Goal: Find contact information: Find contact information

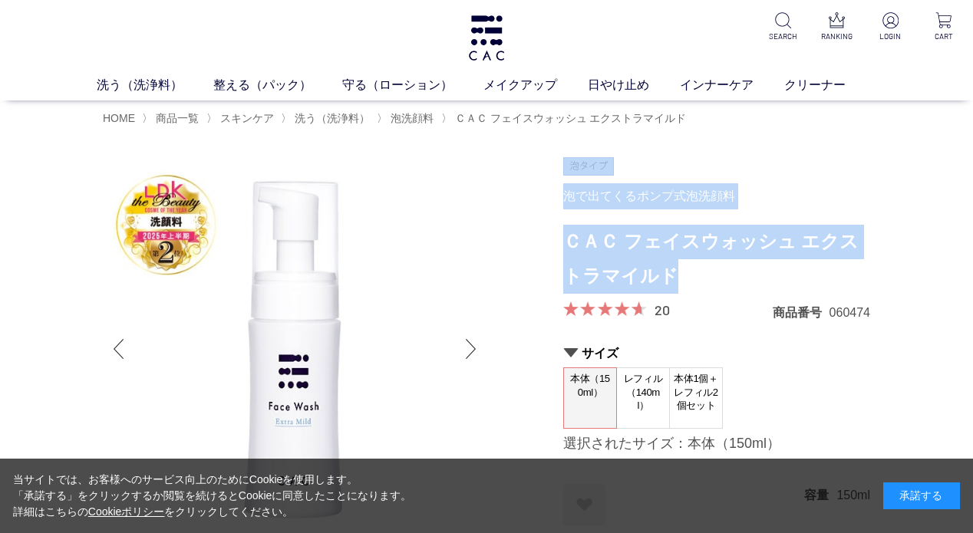
drag, startPoint x: 549, startPoint y: 246, endPoint x: 649, endPoint y: 270, distance: 102.6
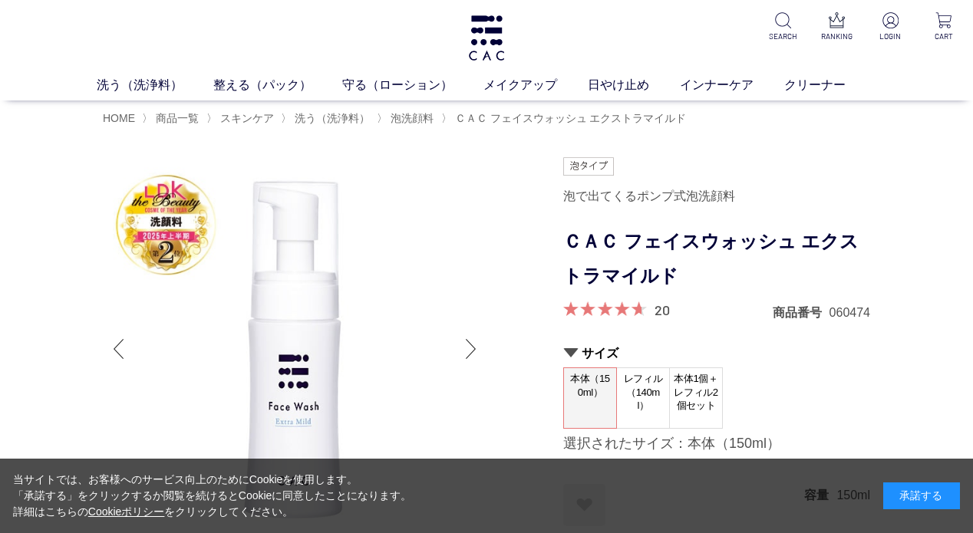
click at [648, 260] on h1 "ＣＡＣ フェイスウォッシュ エクストラマイルド" at bounding box center [716, 259] width 307 height 69
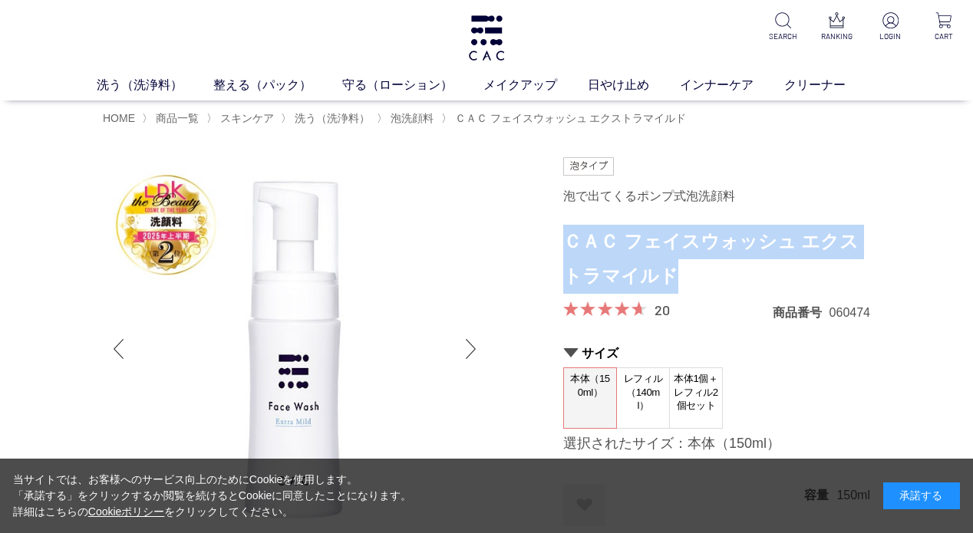
drag, startPoint x: 566, startPoint y: 245, endPoint x: 660, endPoint y: 269, distance: 97.3
click at [660, 269] on h1 "ＣＡＣ フェイスウォッシュ エクストラマイルド" at bounding box center [716, 259] width 307 height 69
copy h1 "ＣＡＣ フェイスウォッシュ エクストラマイルド"
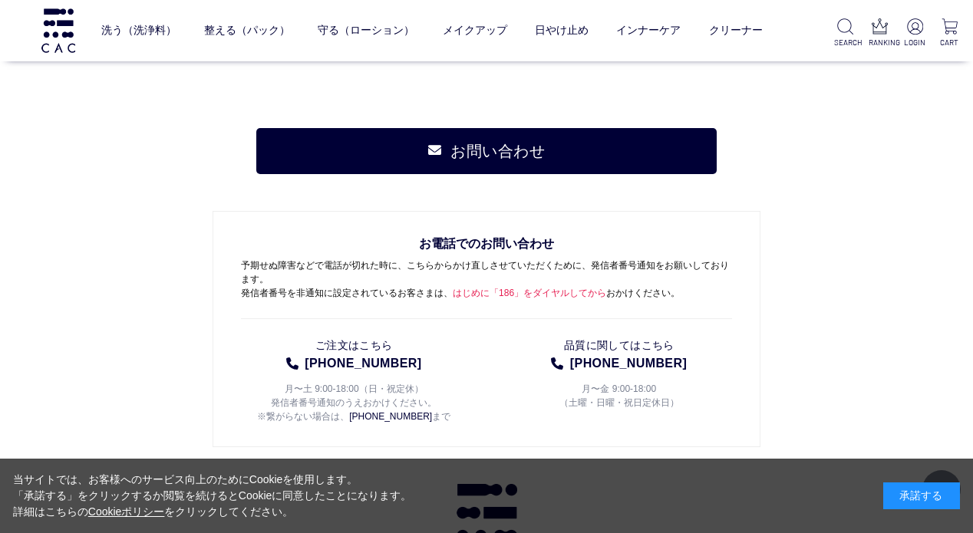
scroll to position [17581, 0]
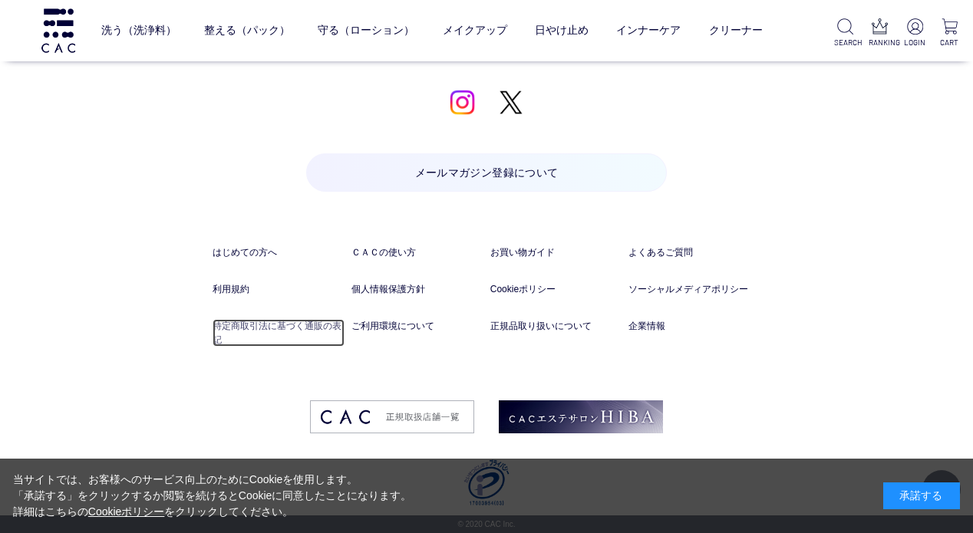
click at [282, 322] on link "特定商取引法に基づく通販の表記" at bounding box center [278, 333] width 131 height 28
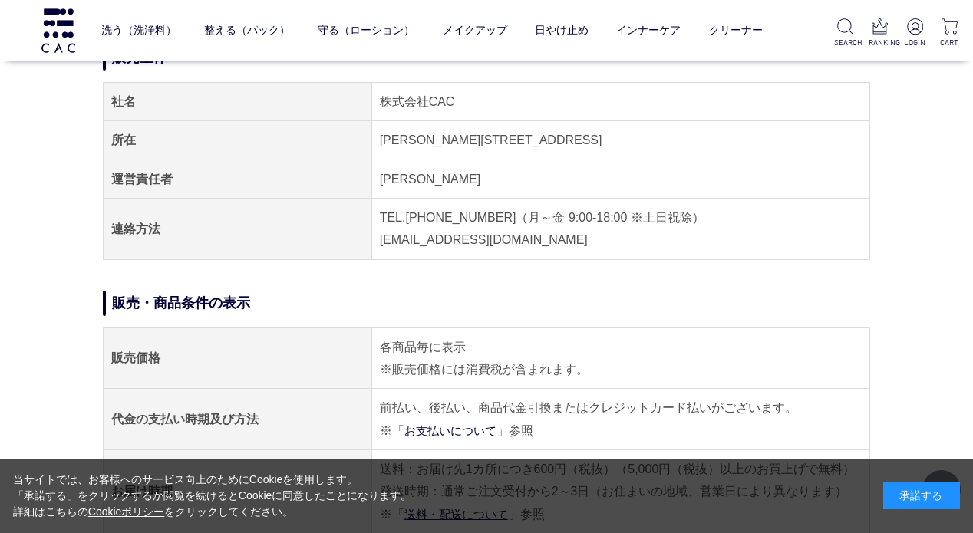
scroll to position [112, 0]
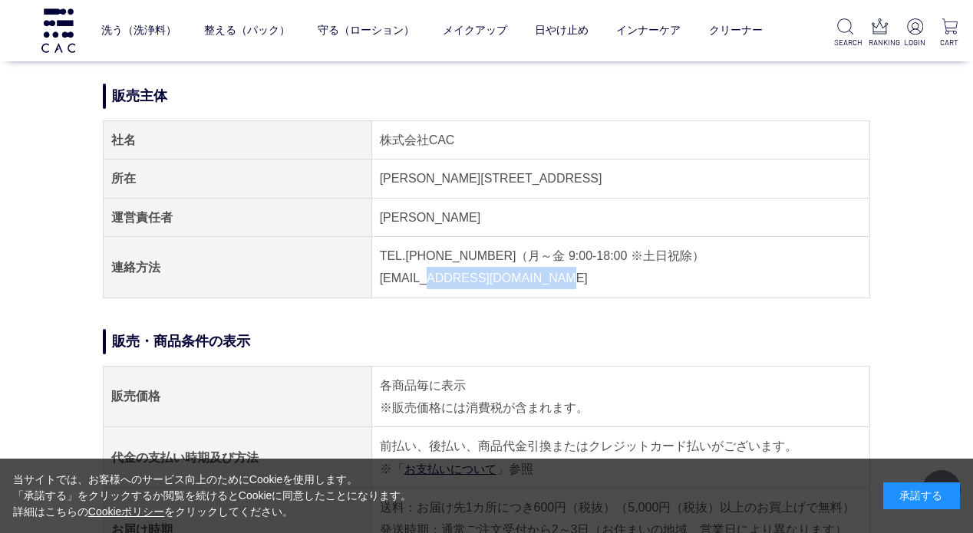
drag, startPoint x: 427, startPoint y: 279, endPoint x: 555, endPoint y: 283, distance: 127.5
click at [555, 283] on td "TEL.04-7153-3348（月～金 9:00-18:00 ※土日祝除） E-MAIL.acc@cac-cosme.co.jp" at bounding box center [620, 267] width 498 height 61
copy td "acc@cac-cosme.co.jp"
